Goal: Task Accomplishment & Management: Use online tool/utility

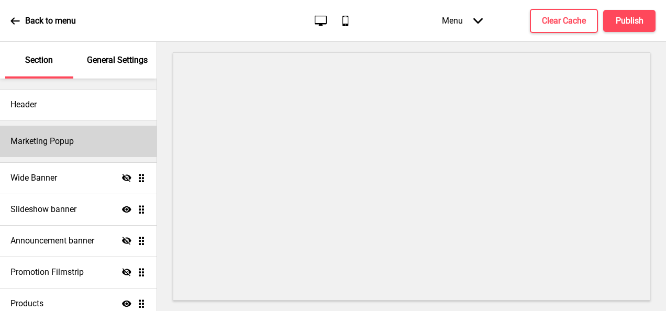
click at [50, 138] on h4 "Marketing Popup" at bounding box center [41, 142] width 63 height 12
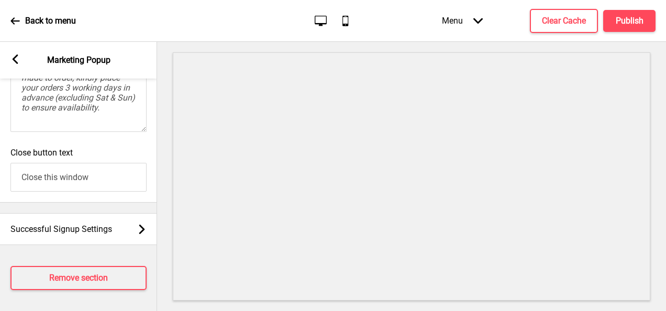
scroll to position [839, 0]
click at [13, 64] on div "Arrow left" at bounding box center [14, 60] width 9 height 12
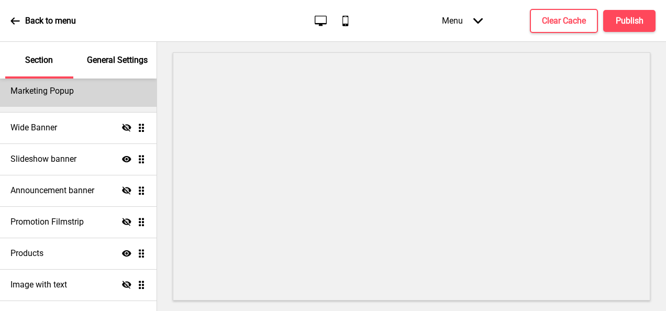
scroll to position [69, 0]
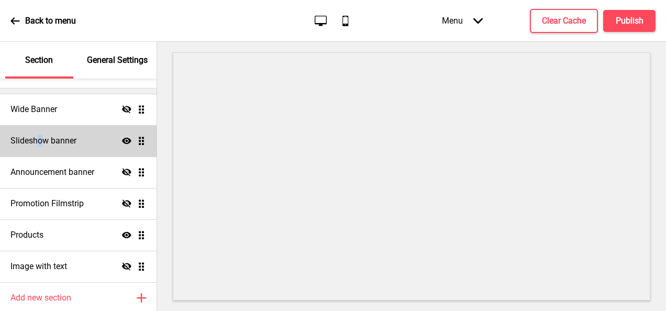
click at [39, 148] on div "Slideshow banner Show Drag" at bounding box center [78, 140] width 157 height 31
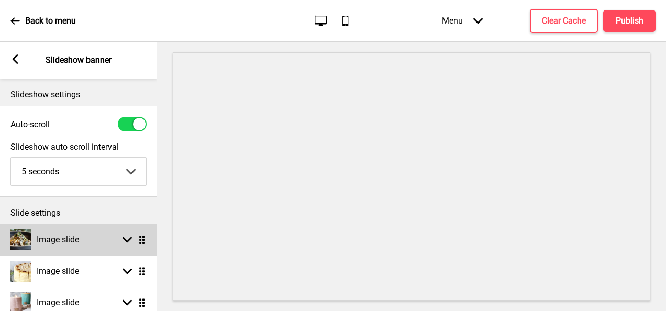
click at [76, 242] on h4 "Image slide" at bounding box center [58, 240] width 42 height 12
select select "right"
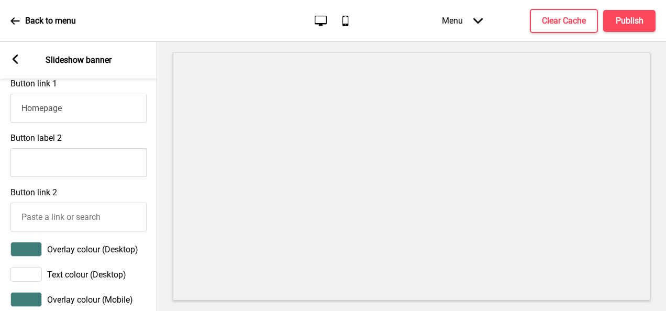
scroll to position [494, 0]
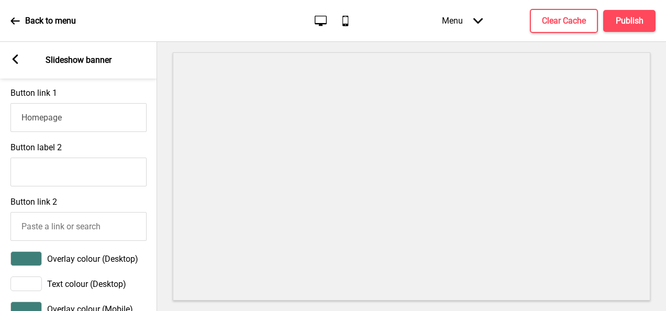
click at [13, 60] on icon at bounding box center [16, 58] width 6 height 9
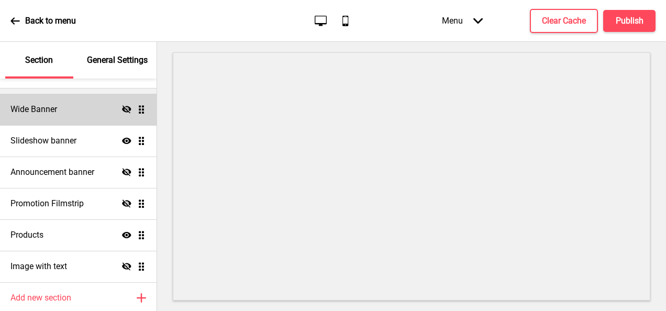
scroll to position [108, 0]
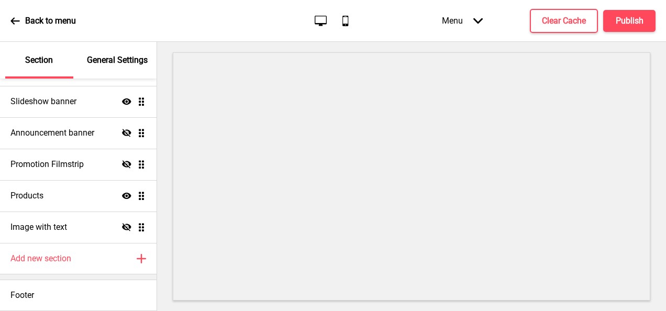
click at [14, 13] on div "Back to menu" at bounding box center [42, 21] width 65 height 28
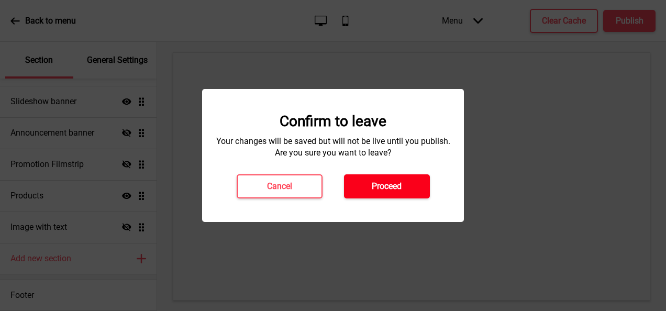
click at [372, 183] on h4 "Proceed" at bounding box center [387, 187] width 30 height 12
